Goal: Task Accomplishment & Management: Complete application form

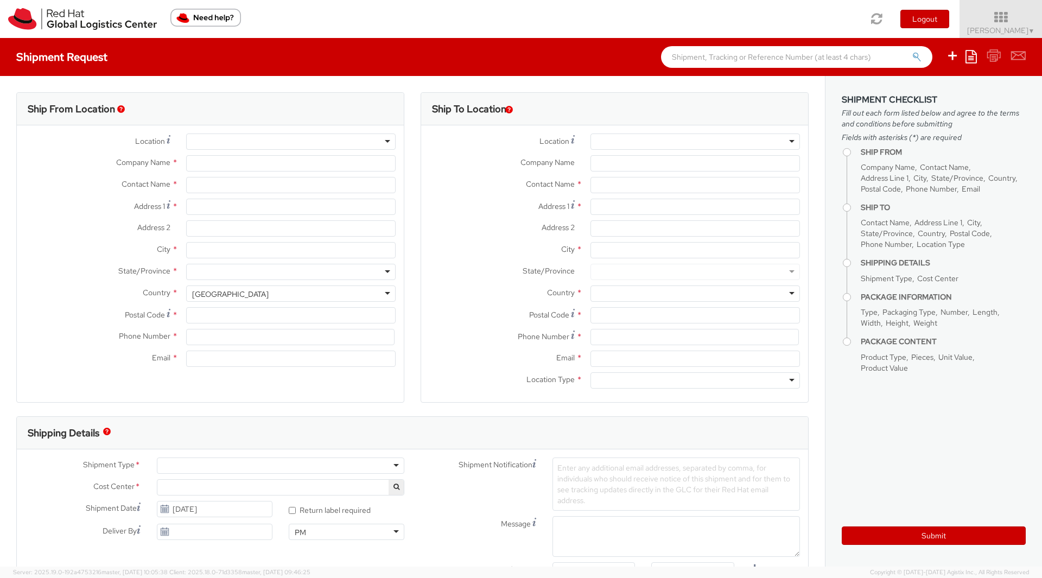
select select "901"
select select
type input "Red Hat, Inc."
type input "[PERSON_NAME]"
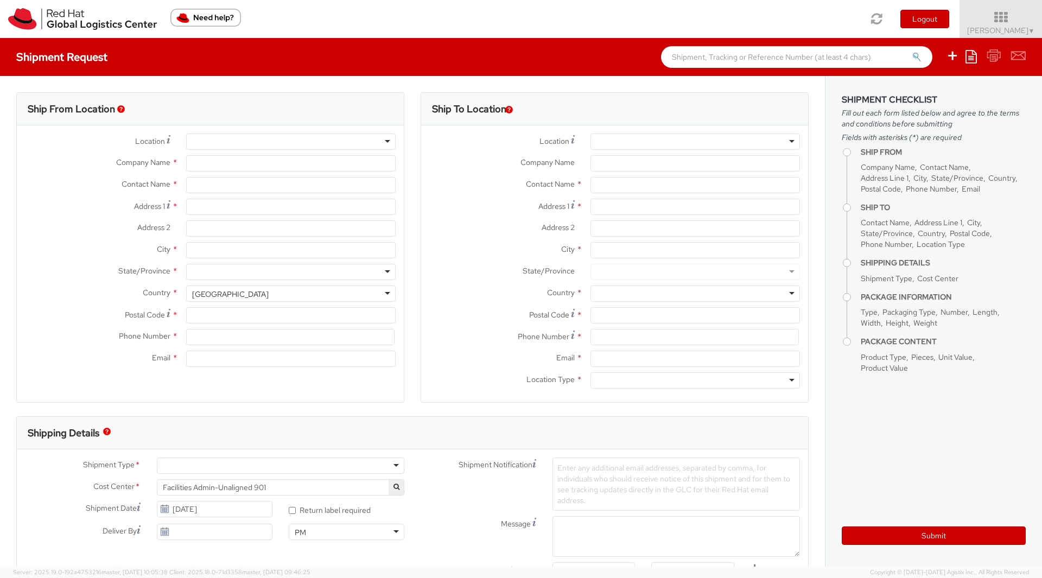
type input "[STREET_ADDRESS]"
type input "RALEIGH"
type input "27601"
type input "[PHONE_NUMBER]"
type input "[EMAIL_ADDRESS][DOMAIN_NAME]"
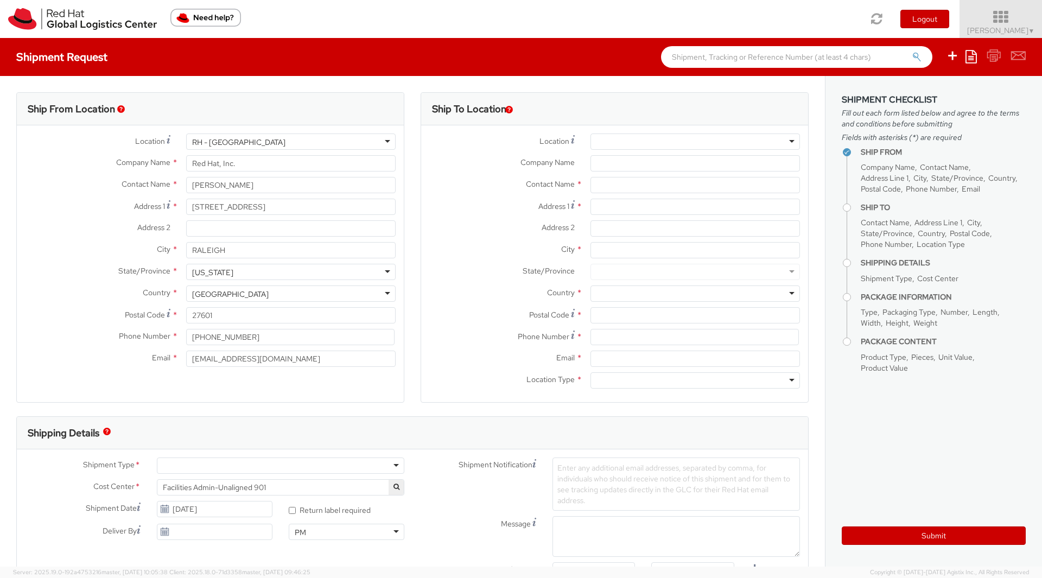
click at [980, 32] on span "[PERSON_NAME] ▼" at bounding box center [1001, 31] width 68 height 10
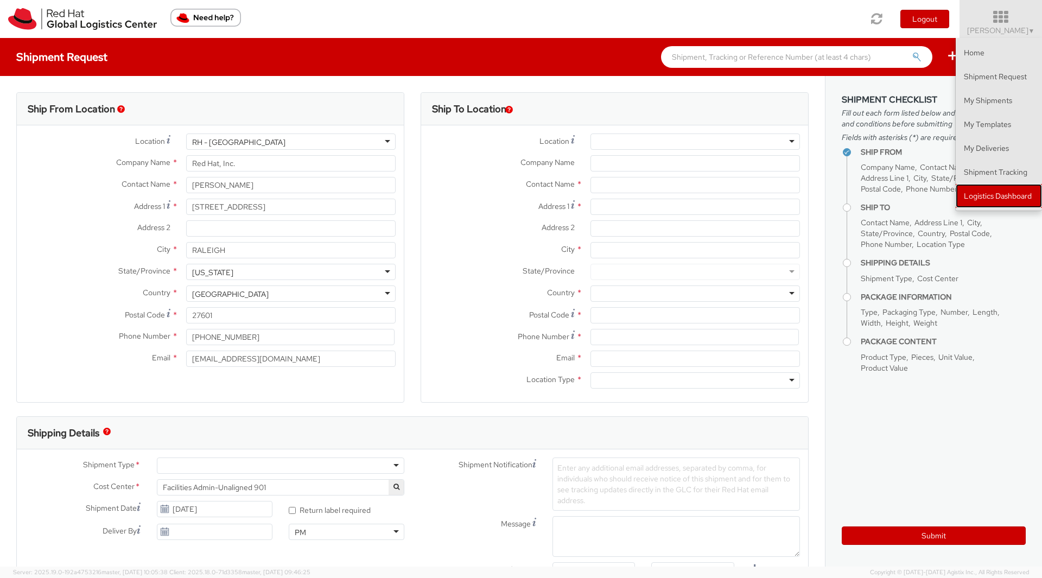
click at [990, 189] on link "Logistics Dashboard" at bounding box center [999, 196] width 86 height 24
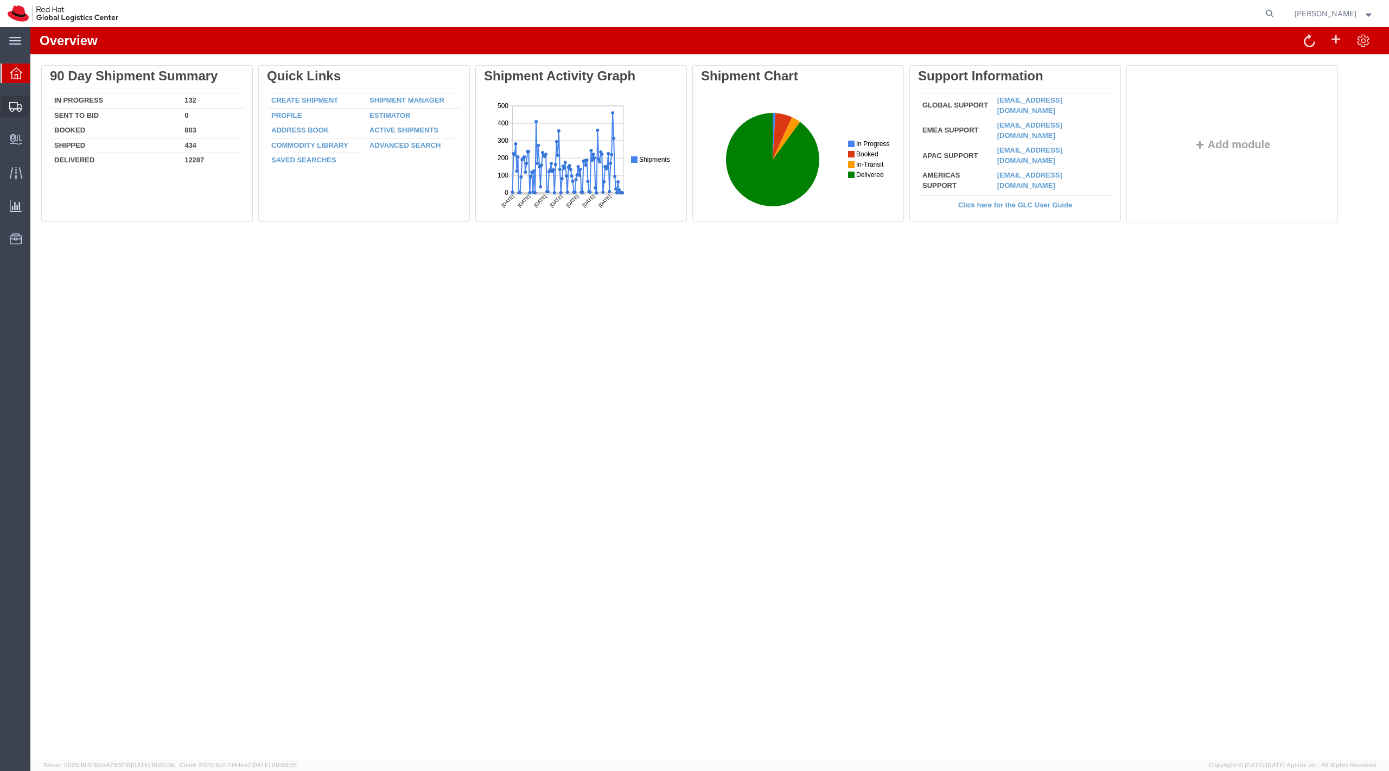
click at [4, 111] on div at bounding box center [16, 107] width 30 height 22
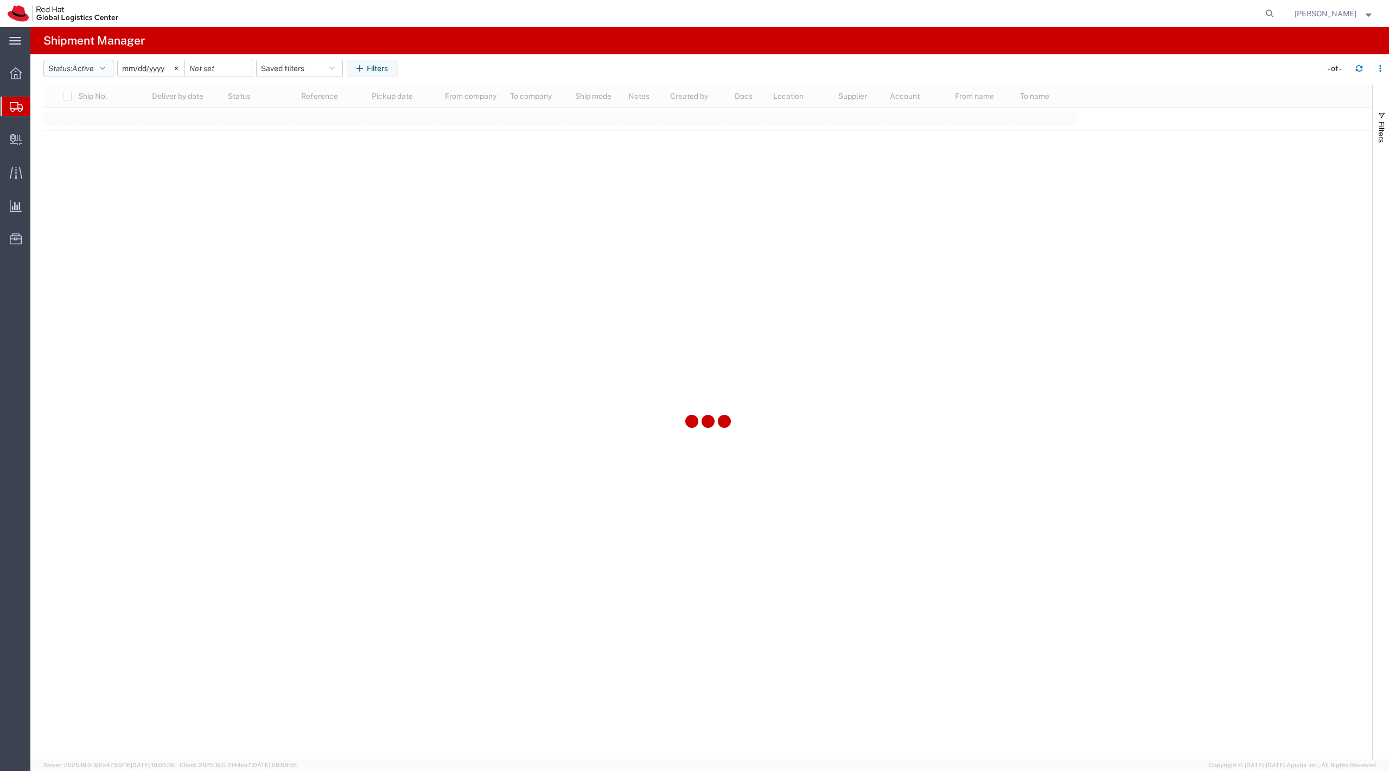
click at [86, 72] on span "Active" at bounding box center [83, 68] width 22 height 9
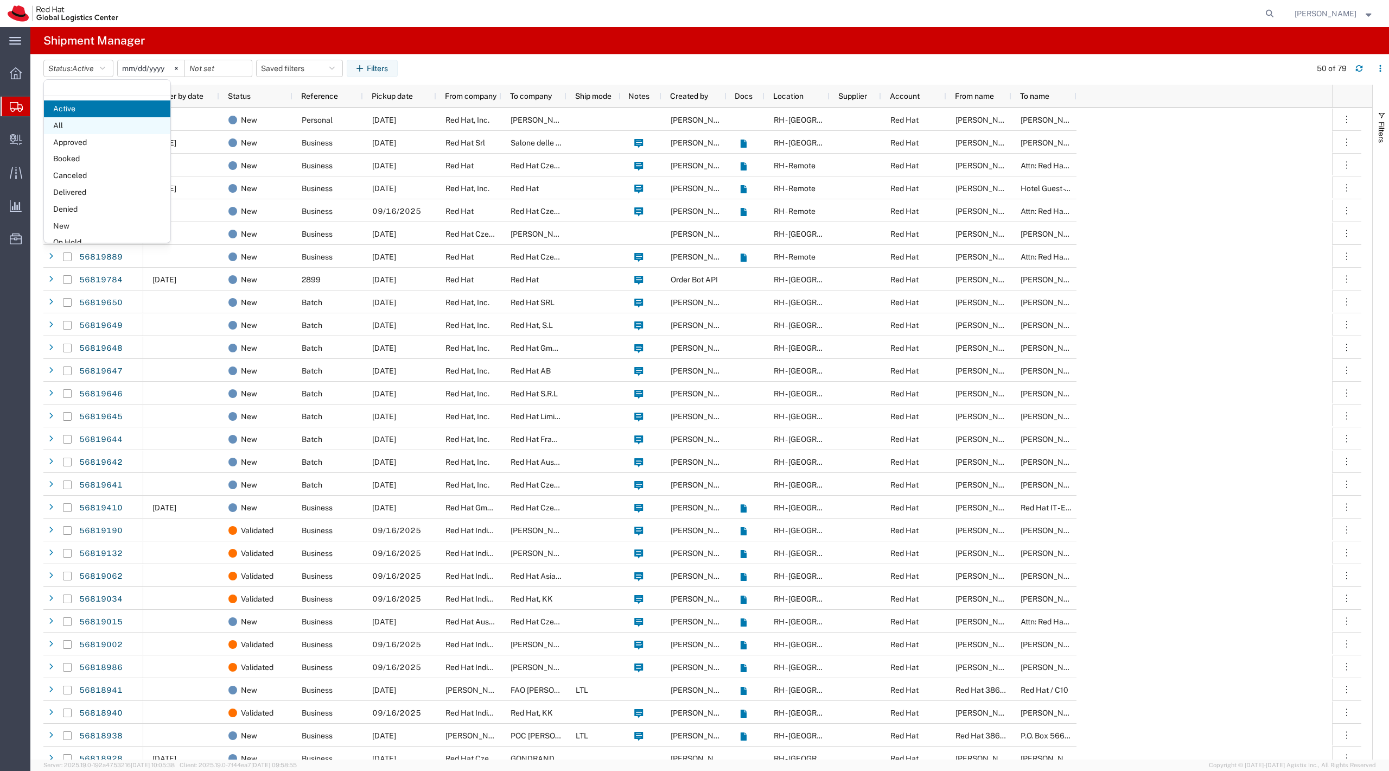
click at [109, 129] on span "All" at bounding box center [107, 125] width 126 height 17
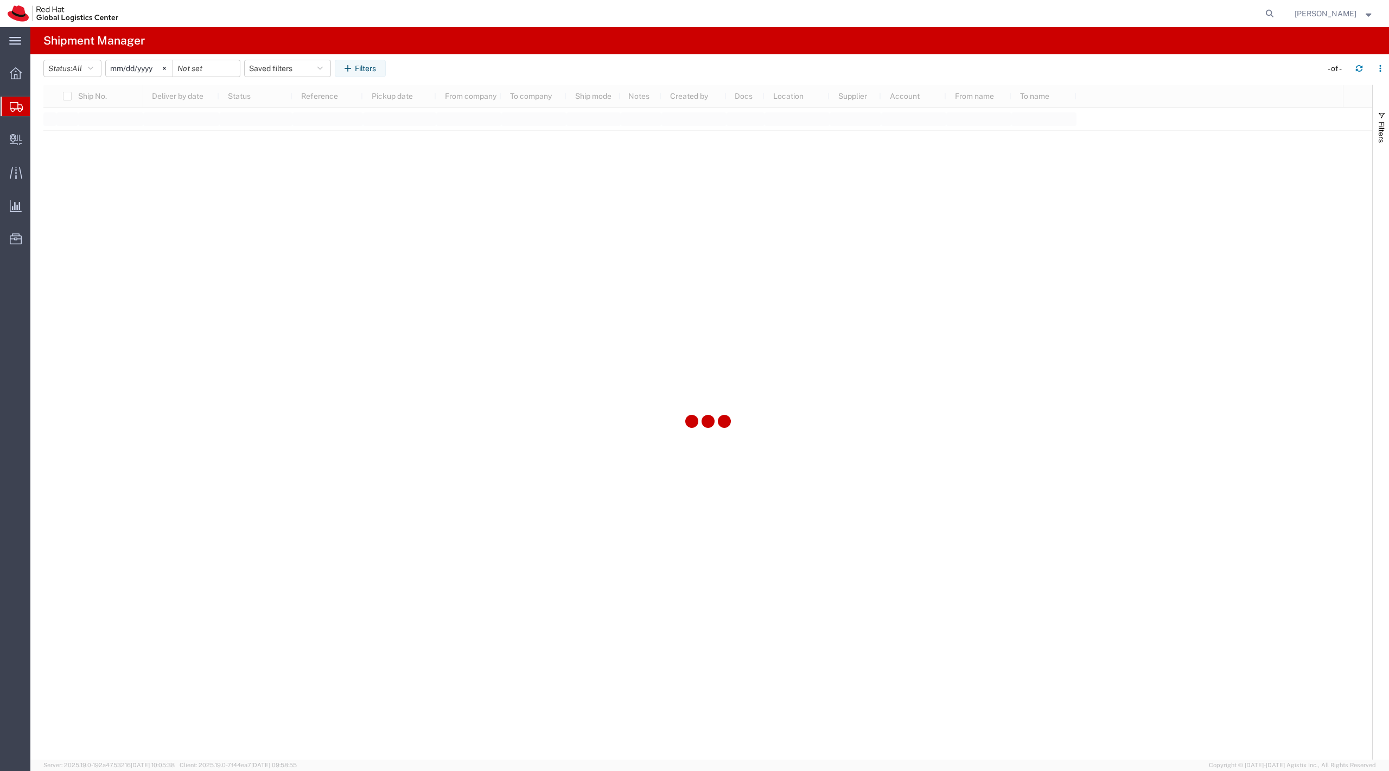
click at [148, 74] on input "2025-08-15" at bounding box center [139, 68] width 67 height 16
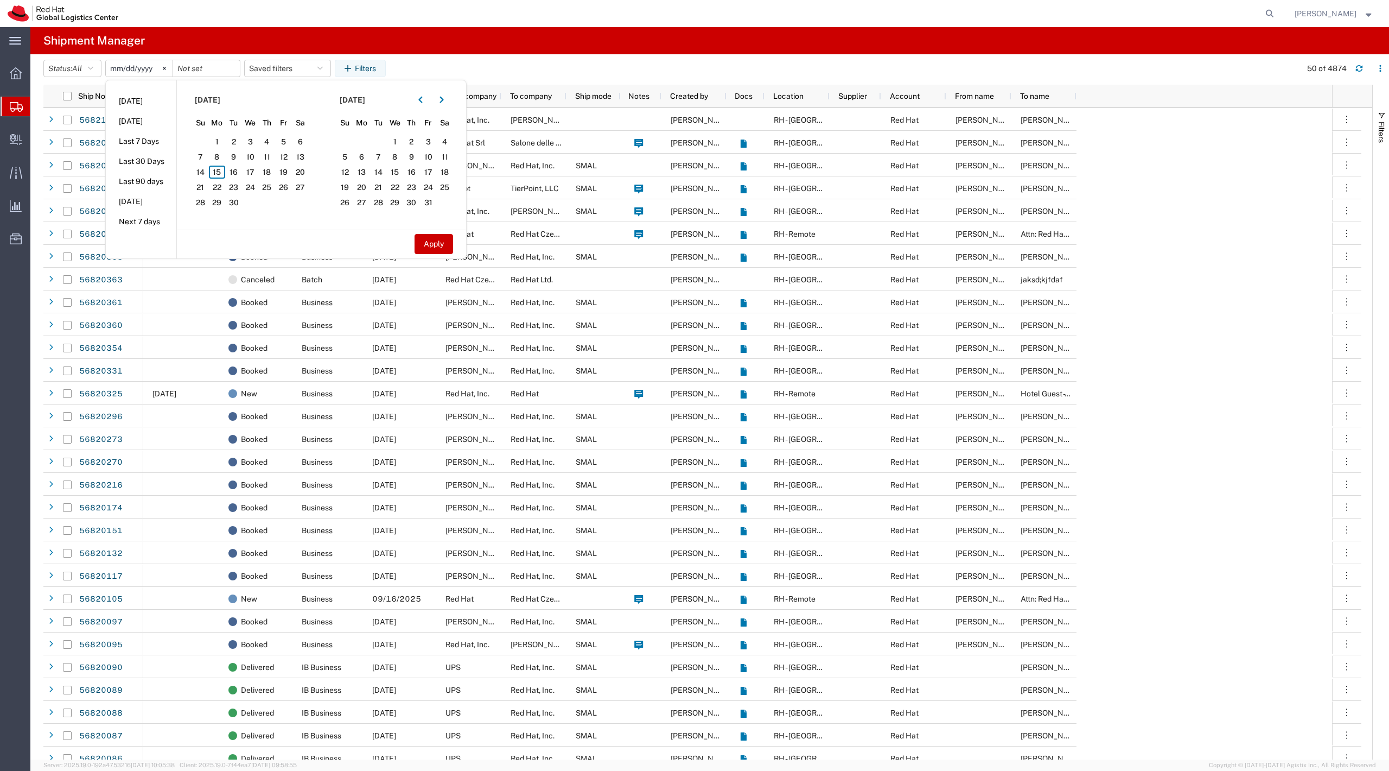
click at [423, 109] on section "October 2025 Su Mo Tu We Th Fr Sa 28 29 30 1 2 3 4 5 6 7 8 9 10 11 12 13 14 15 …" at bounding box center [394, 154] width 145 height 149
click at [422, 102] on icon "button" at bounding box center [420, 100] width 4 height 7
click at [333, 218] on section "July 2025 Su Mo Tu We Th Fr Sa 29 30 1 2 3 4 5 6 7 8 9 10 11 12 13 14 15 16 17 …" at bounding box center [394, 154] width 145 height 149
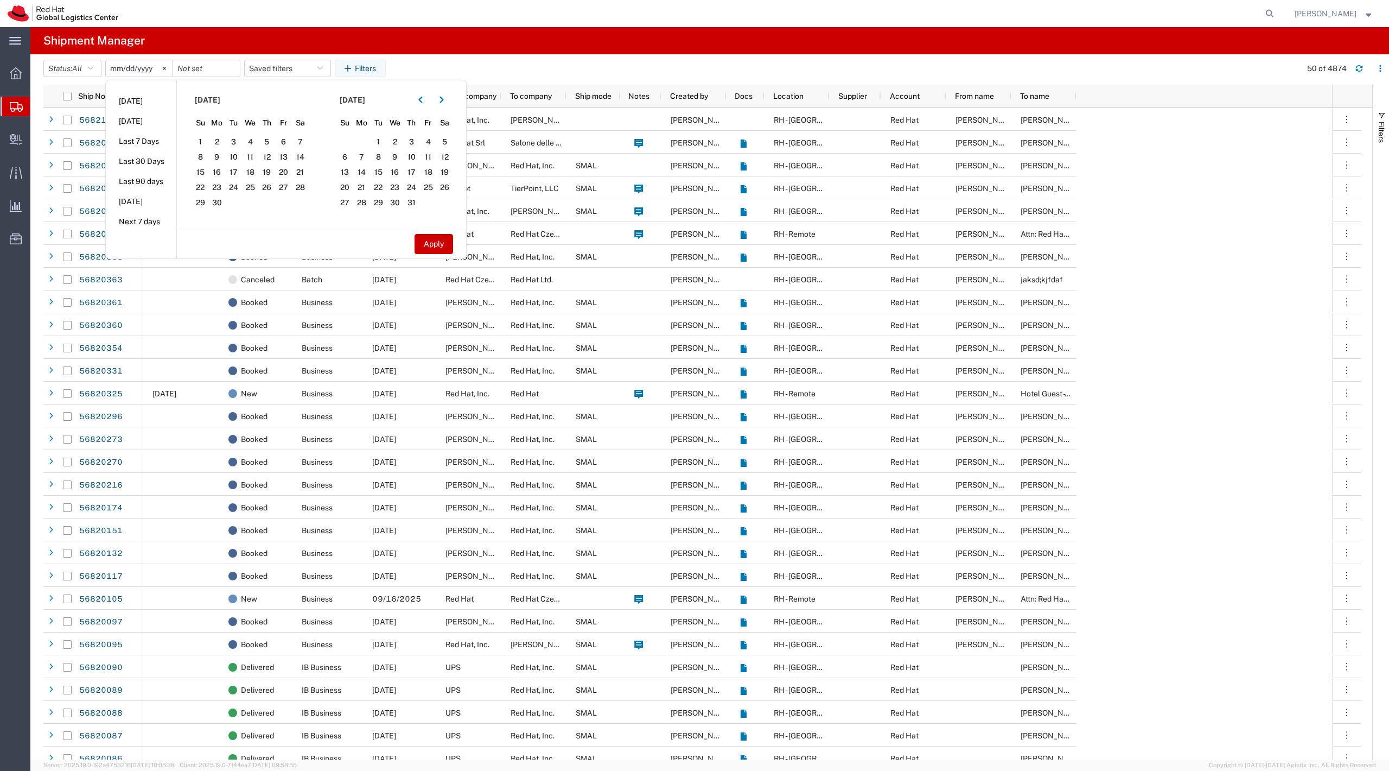
click at [621, 46] on agx-page-header "Shipment Manager" at bounding box center [709, 40] width 1359 height 27
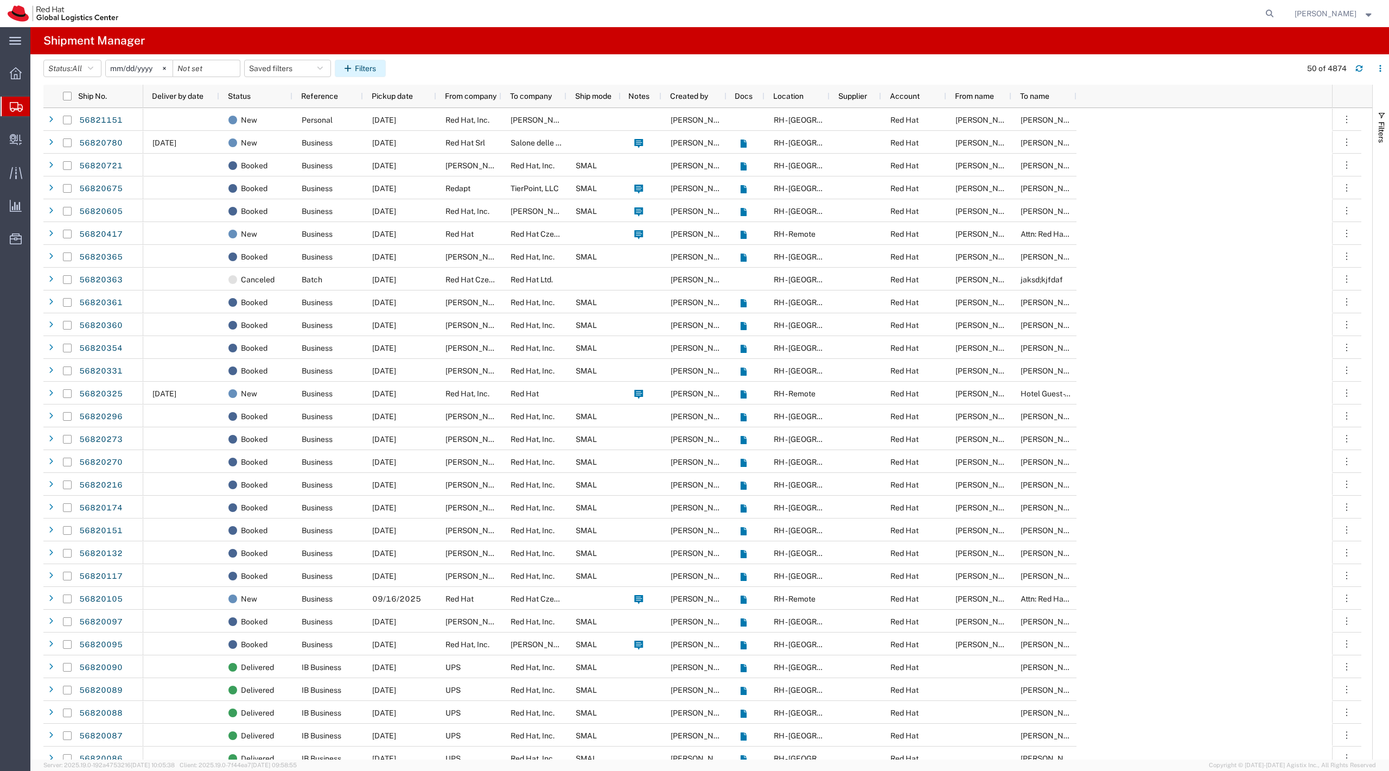
click at [377, 70] on button "Filters" at bounding box center [360, 68] width 51 height 17
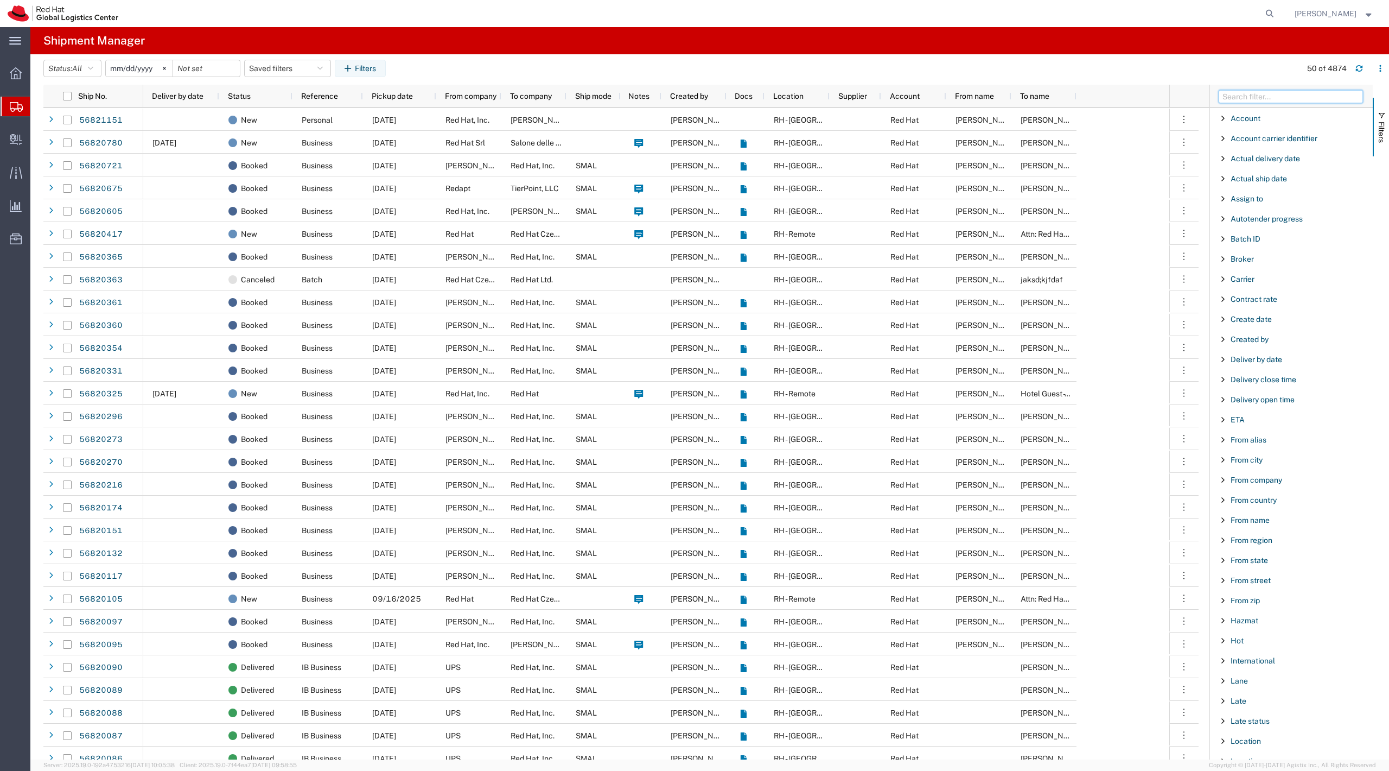
click at [1245, 98] on input "Filter Columns Input" at bounding box center [1291, 96] width 144 height 13
type input "from name"
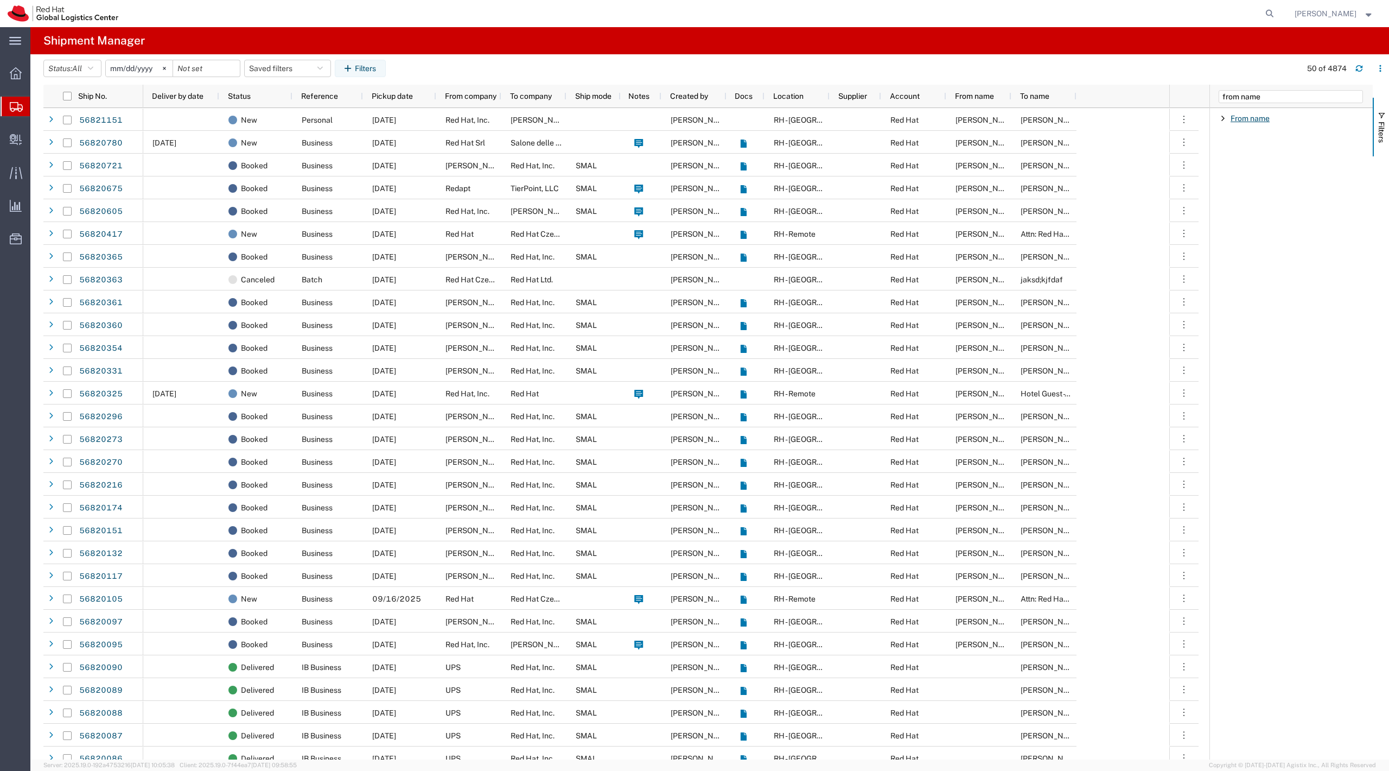
click at [1245, 122] on span "From name" at bounding box center [1250, 118] width 39 height 9
type input "nina roby"
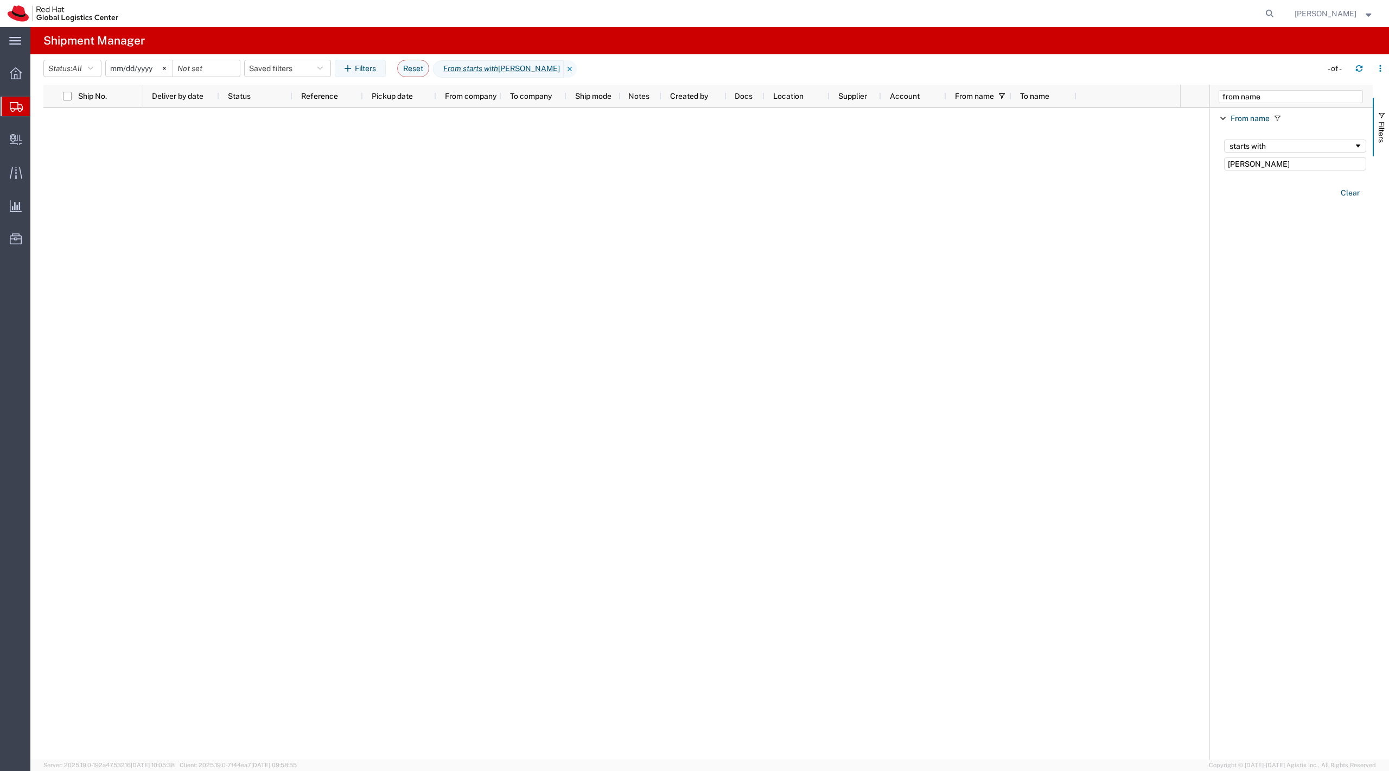
click at [151, 73] on input "2025-08-15" at bounding box center [139, 68] width 67 height 16
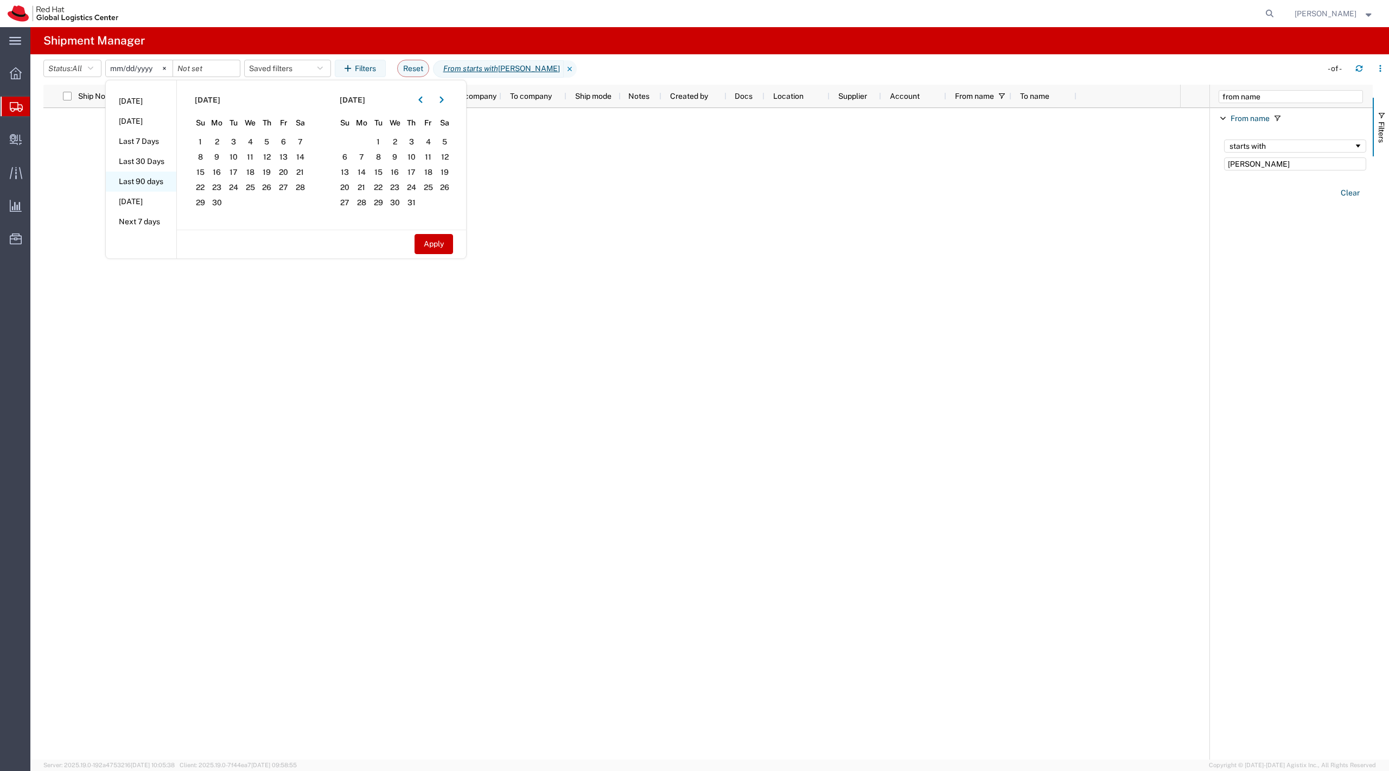
click at [162, 174] on li "Last 90 days" at bounding box center [141, 182] width 71 height 20
type input "2025-06-18"
type input "2025-09-15"
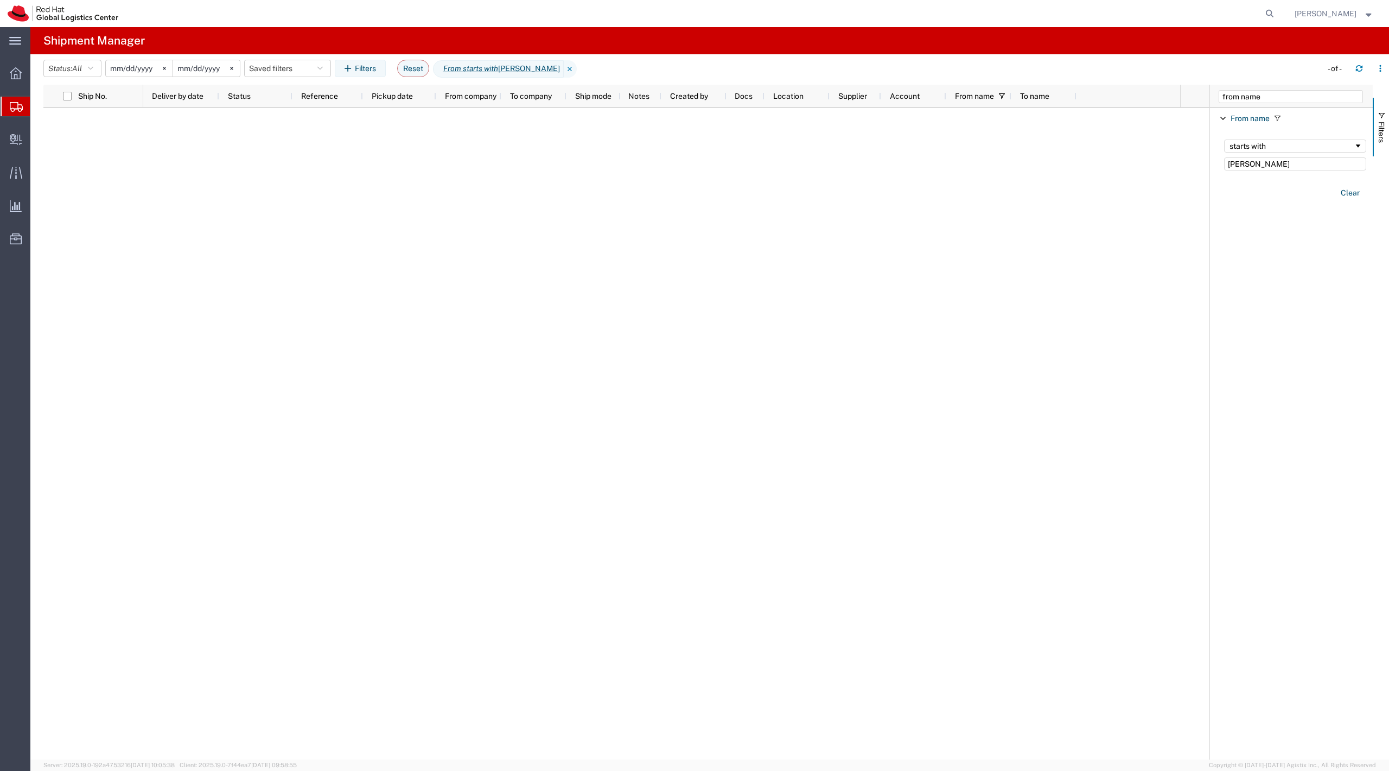
click at [157, 71] on input "2025-06-18" at bounding box center [139, 68] width 67 height 16
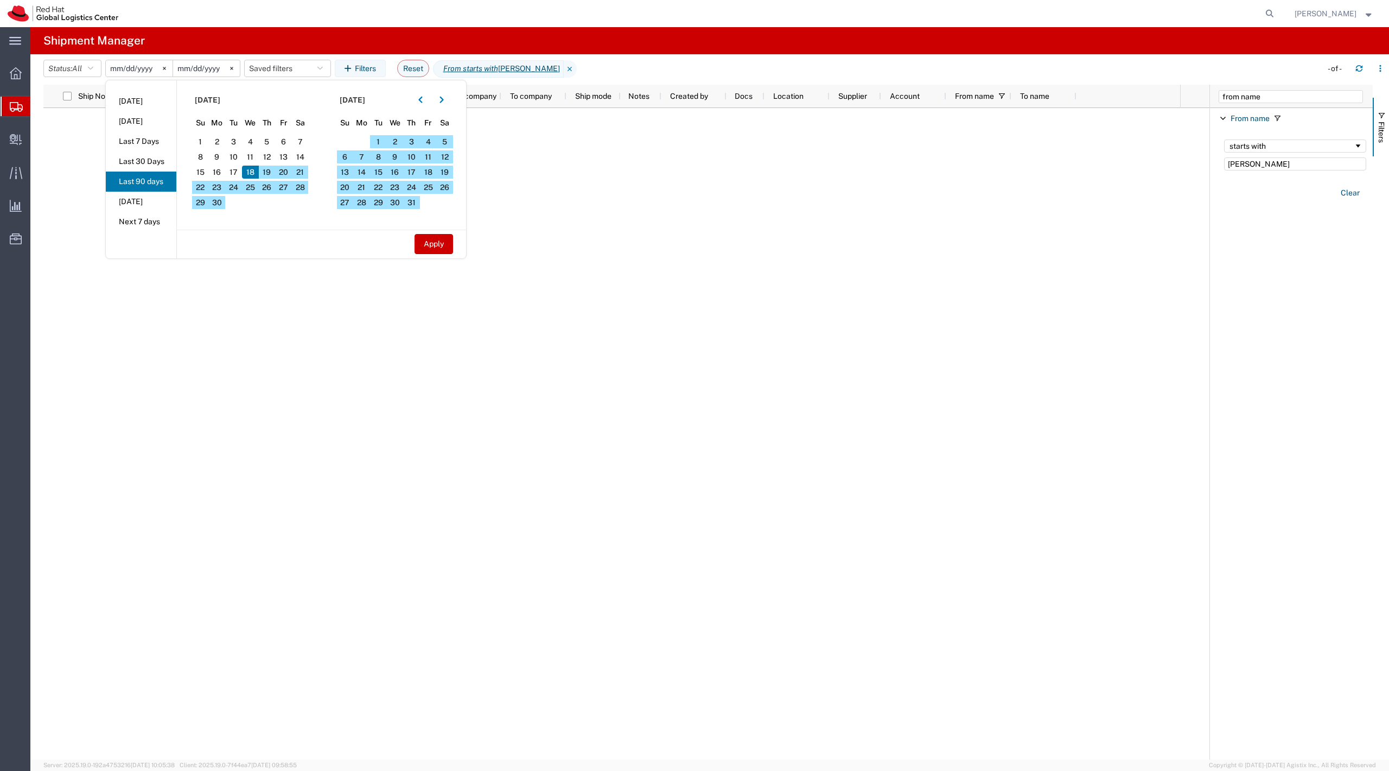
click at [674, 247] on div at bounding box center [661, 433] width 1037 height 651
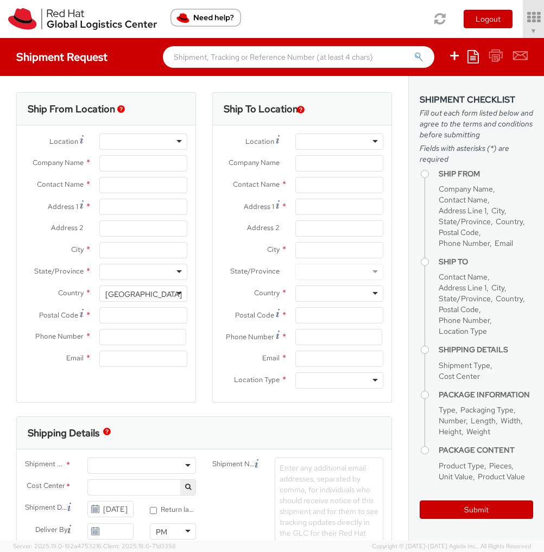
select select "901"
type input "Red Hat, Inc."
type input "[PERSON_NAME]"
type input "[STREET_ADDRESS]"
type input "RALEIGH"
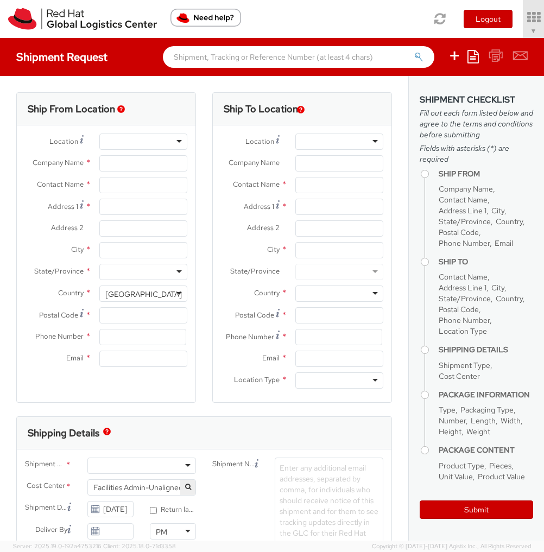
type input "27601"
type input "[PHONE_NUMBER]"
type input "[EMAIL_ADDRESS][DOMAIN_NAME]"
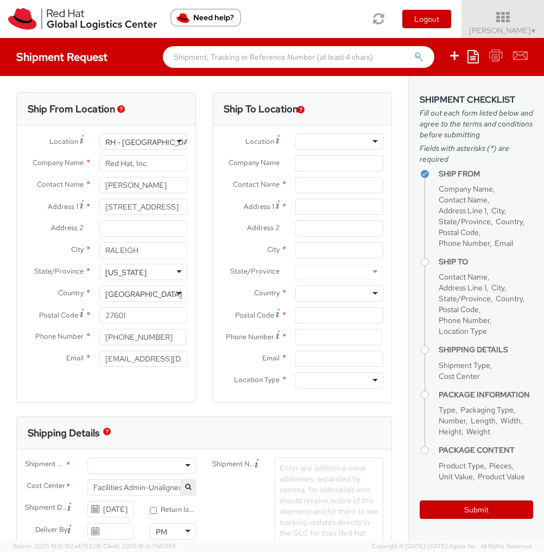
select select
click at [331, 72] on div "Shipment Request Save as template Create from template" at bounding box center [272, 57] width 544 height 38
click at [500, 30] on span "[PERSON_NAME] ▼" at bounding box center [503, 31] width 68 height 10
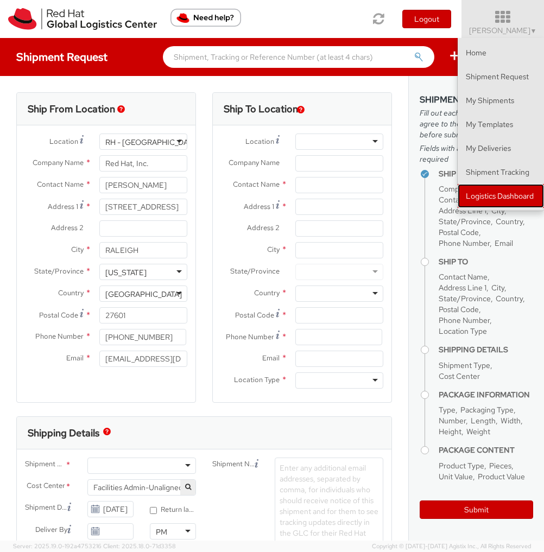
click at [506, 192] on link "Logistics Dashboard" at bounding box center [501, 196] width 86 height 24
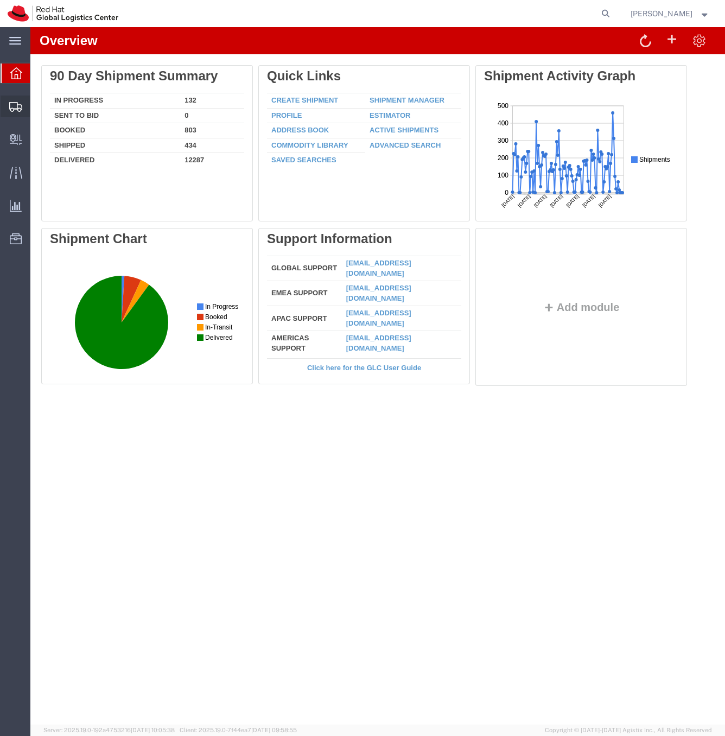
click at [0, 0] on span "Shipment Manager" at bounding box center [0, 0] width 0 height 0
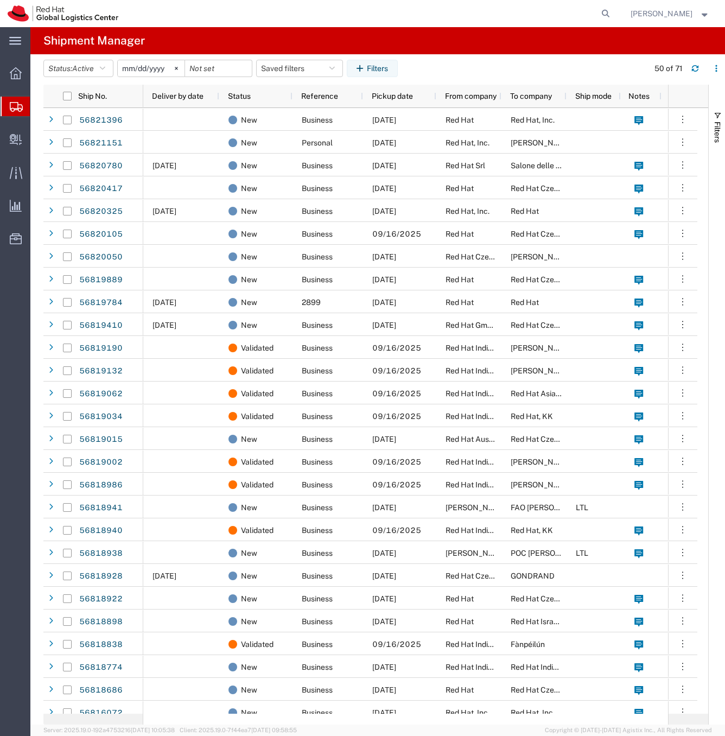
click at [430, 69] on agx-table-filter-chips "Status: Active Active All Approved Booked Canceled Delivered Denied New On Hold…" at bounding box center [343, 72] width 600 height 25
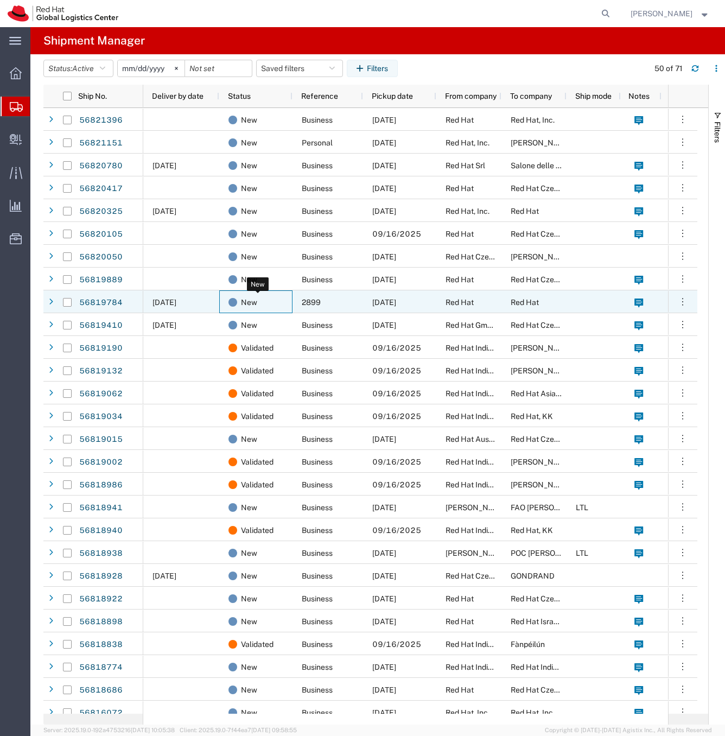
click at [266, 306] on div "New" at bounding box center [257, 302] width 59 height 23
